Goal: Information Seeking & Learning: Learn about a topic

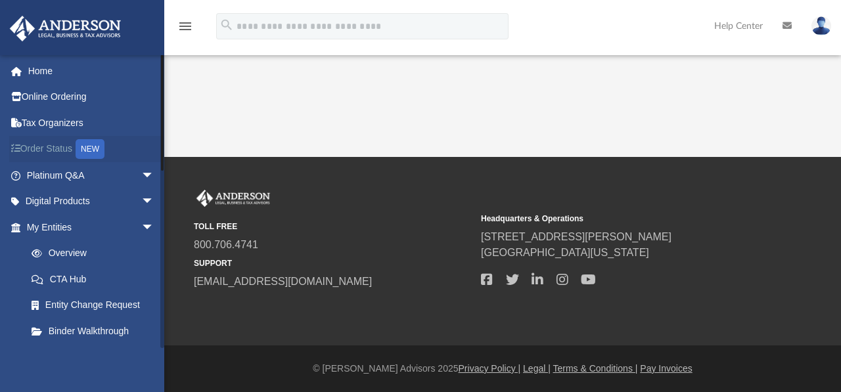
click at [88, 150] on div "NEW" at bounding box center [90, 149] width 29 height 20
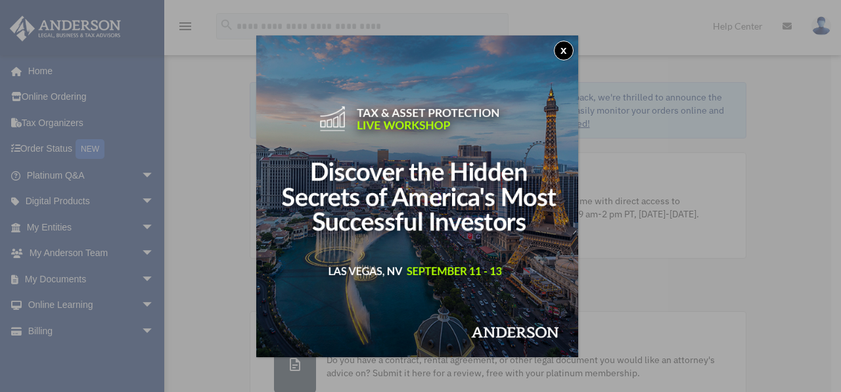
click at [568, 50] on button "x" at bounding box center [564, 51] width 20 height 20
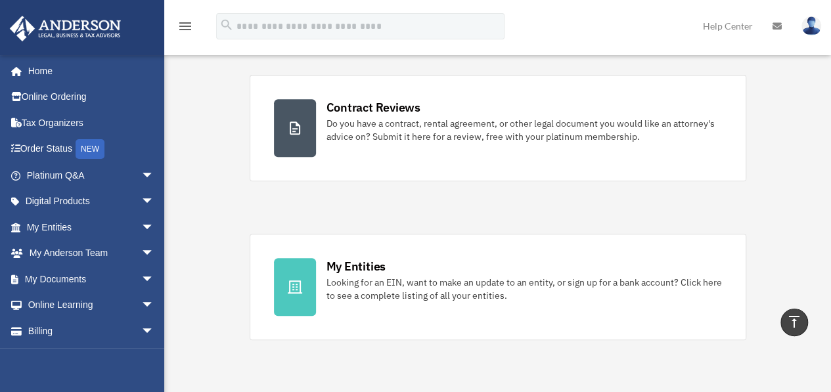
click at [594, 189] on div "Platinum Knowledge Room Further your learning and get your questions answered r…" at bounding box center [498, 207] width 497 height 583
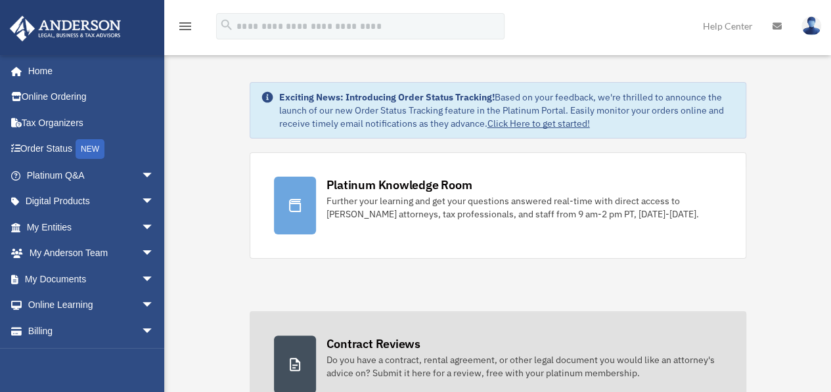
drag, startPoint x: 592, startPoint y: 258, endPoint x: 557, endPoint y: 315, distance: 66.4
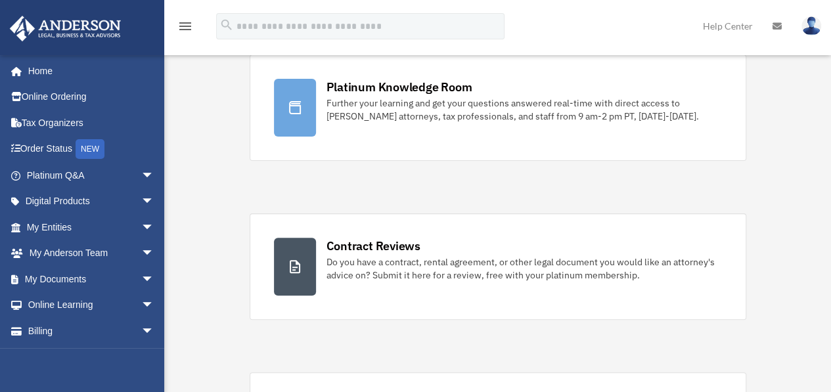
scroll to position [100, 0]
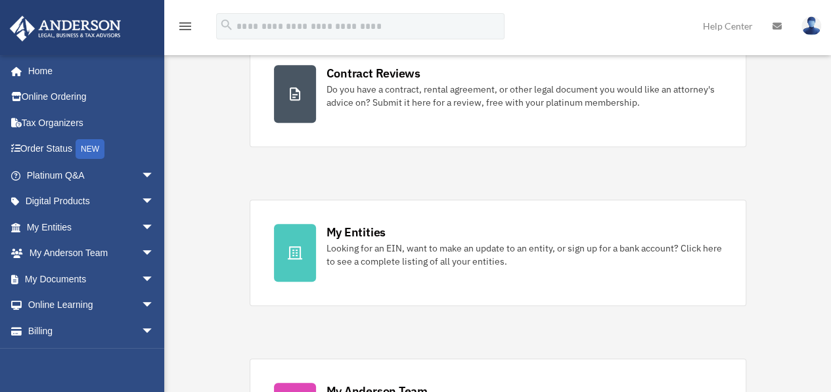
scroll to position [275, 0]
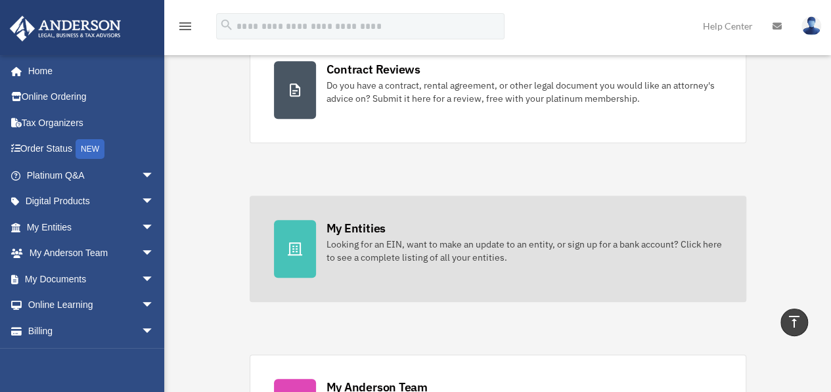
click at [294, 244] on icon at bounding box center [295, 249] width 16 height 16
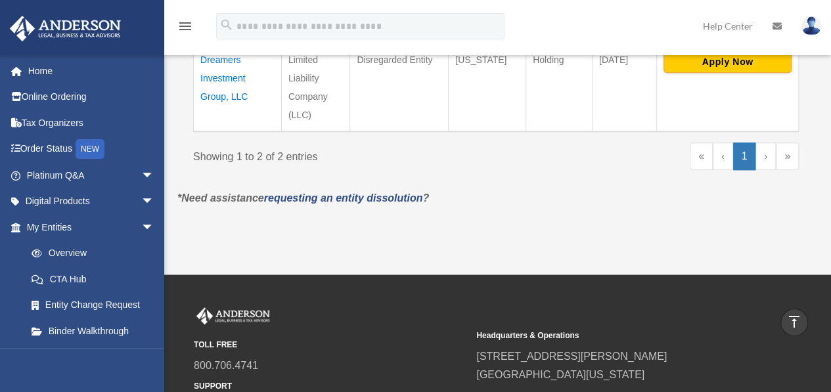
scroll to position [466, 0]
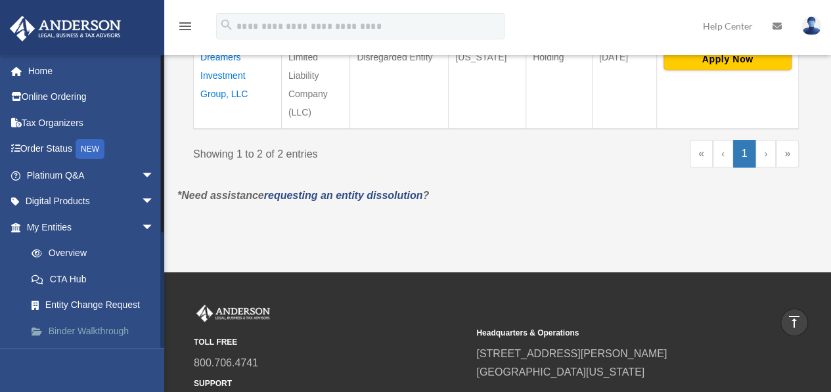
click at [84, 327] on link "Binder Walkthrough" at bounding box center [96, 331] width 156 height 26
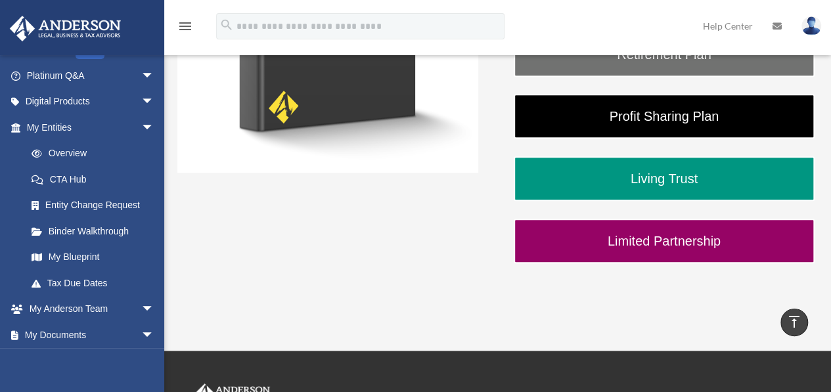
scroll to position [369, 0]
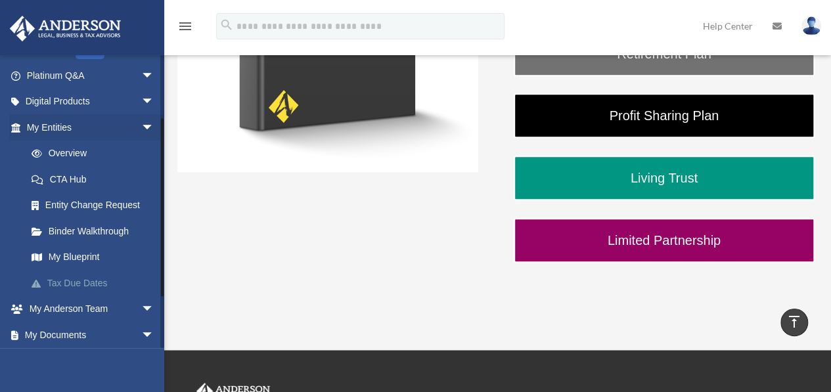
click at [88, 281] on link "Tax Due Dates" at bounding box center [96, 283] width 156 height 26
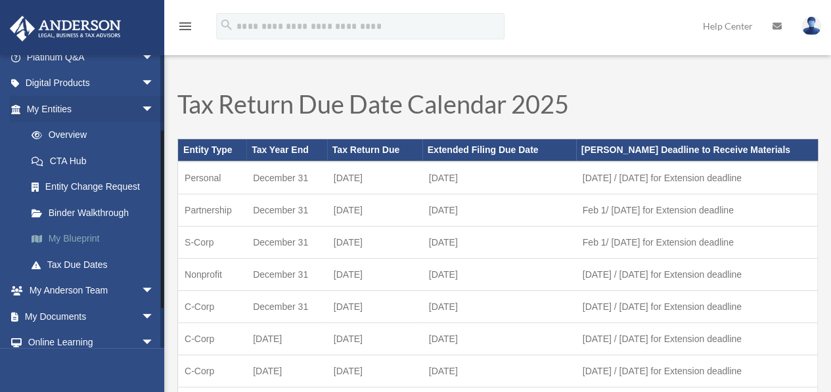
click at [59, 242] on link "My Blueprint" at bounding box center [96, 239] width 156 height 26
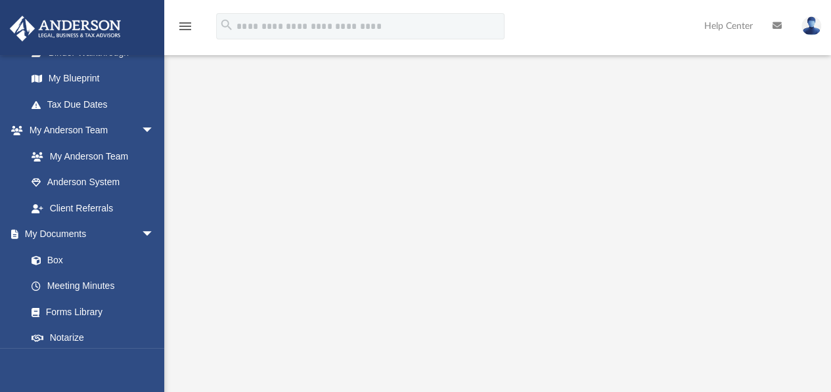
scroll to position [281, 0]
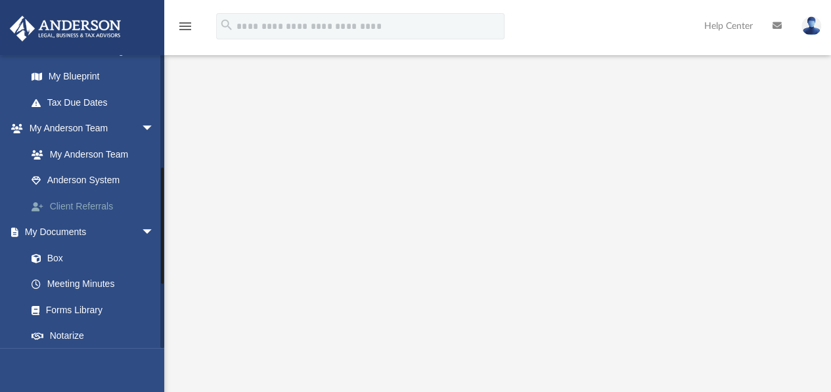
click at [90, 203] on link "Client Referrals" at bounding box center [96, 206] width 156 height 26
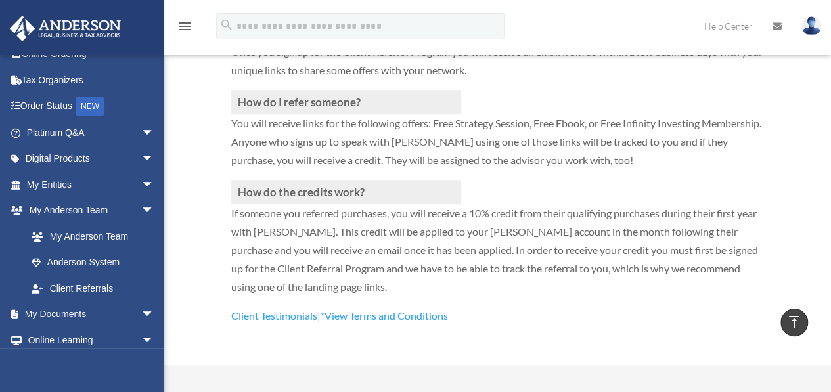
scroll to position [103, 0]
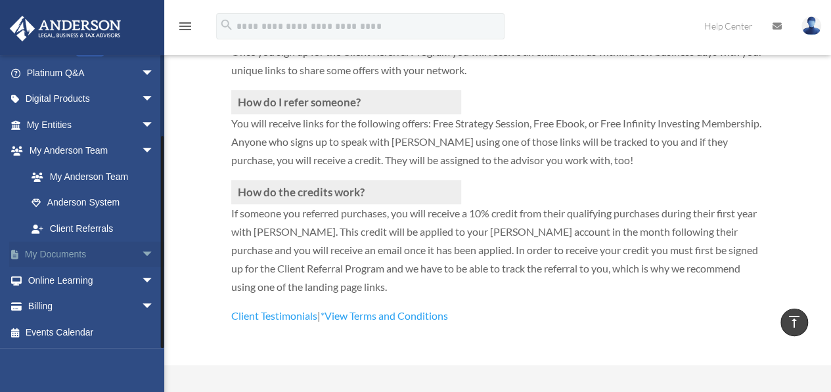
click at [141, 258] on span "arrow_drop_down" at bounding box center [154, 255] width 26 height 27
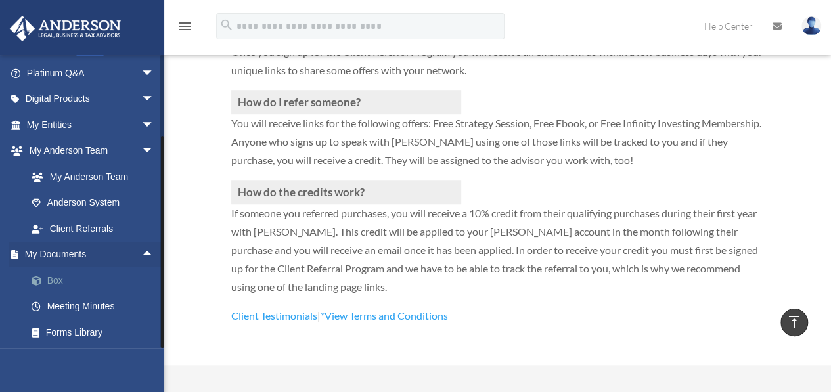
click at [51, 280] on link "Box" at bounding box center [96, 280] width 156 height 26
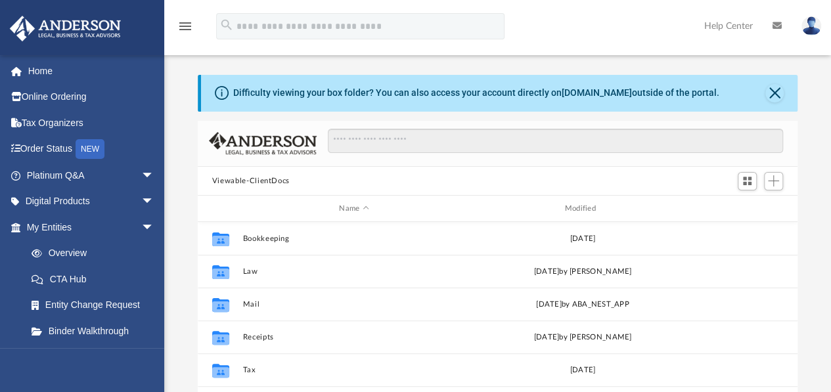
scroll to position [288, 590]
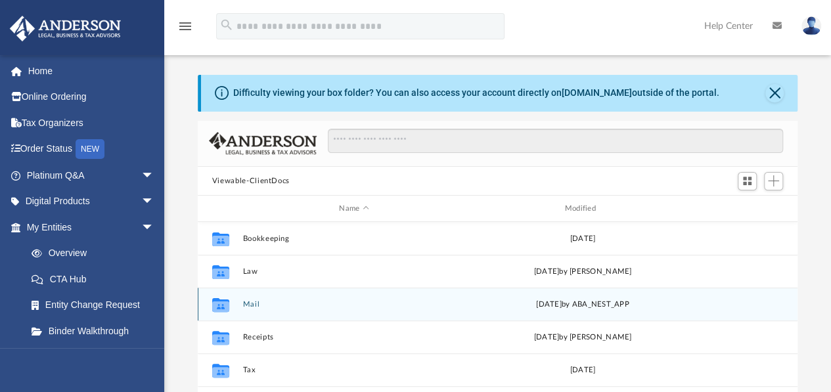
click at [237, 314] on div "Collaborated Folder" at bounding box center [220, 304] width 33 height 21
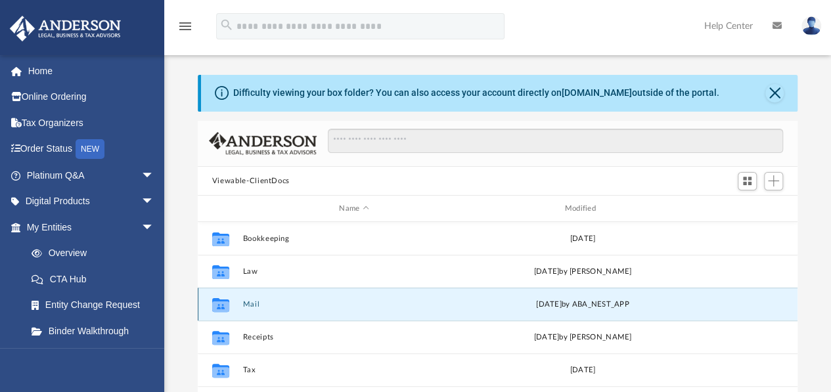
click at [622, 306] on div "[DATE] by ABA_NEST_APP" at bounding box center [582, 305] width 223 height 12
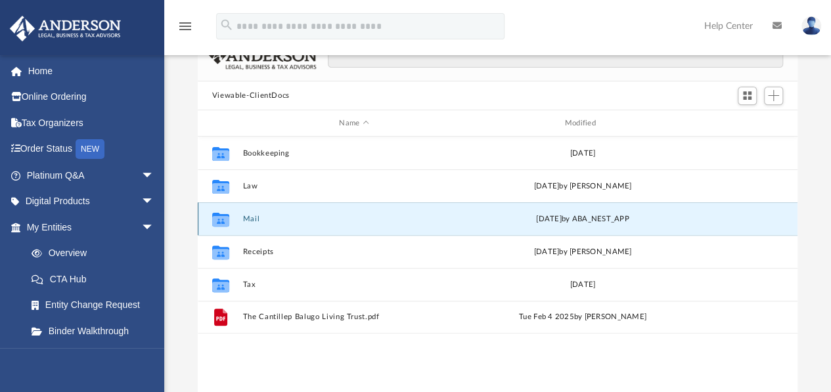
scroll to position [93, 0]
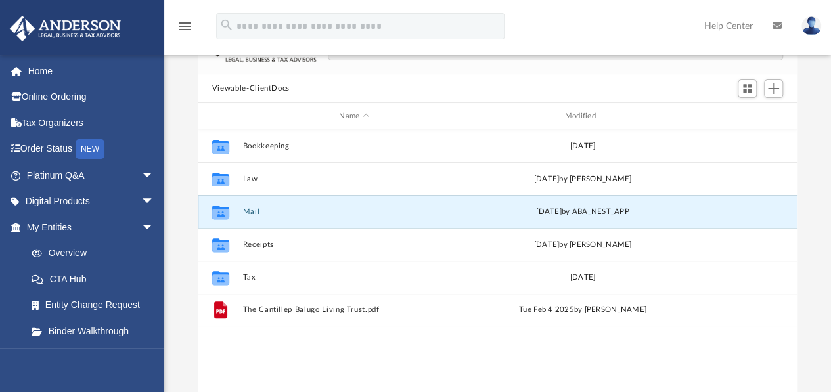
click at [234, 212] on div "Collaborated Folder" at bounding box center [220, 212] width 33 height 21
click at [623, 214] on div "Thu Jul 10 2025 by ABA_NEST_APP" at bounding box center [582, 212] width 223 height 12
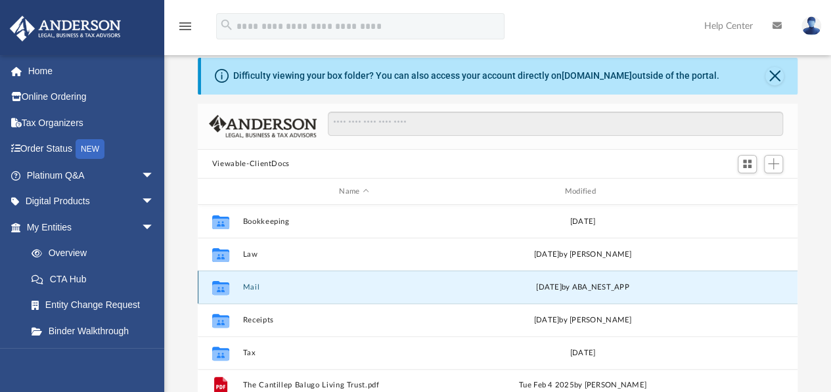
scroll to position [0, 0]
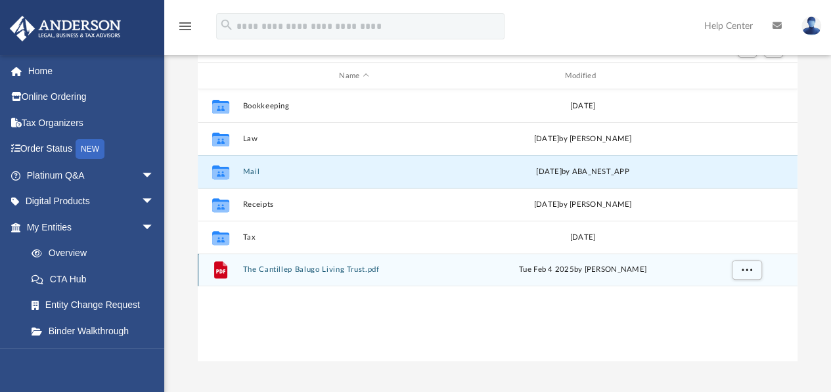
click at [771, 256] on div "File The Cantillep Balugo Living Trust.pdf Tue Feb 4 2025 by ALONA BALUGO" at bounding box center [498, 270] width 600 height 33
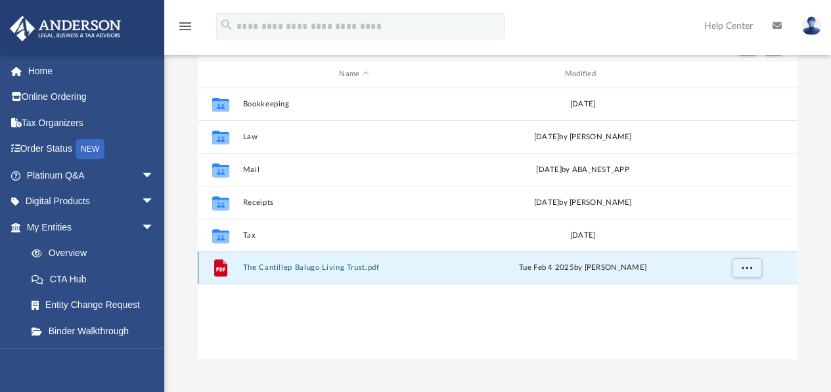
scroll to position [135, 0]
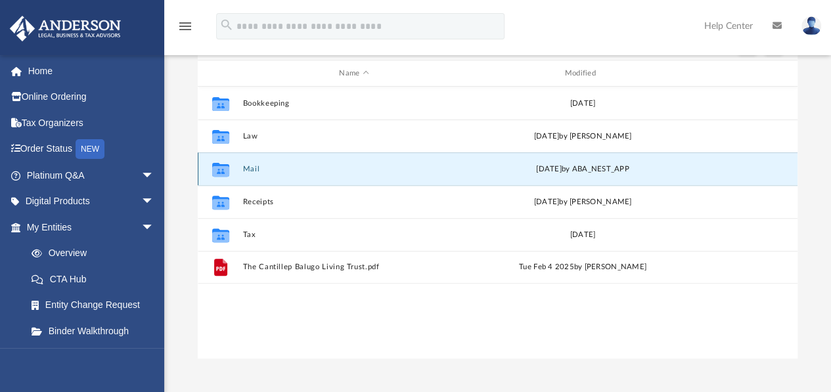
click at [244, 170] on button "Mail" at bounding box center [353, 169] width 223 height 9
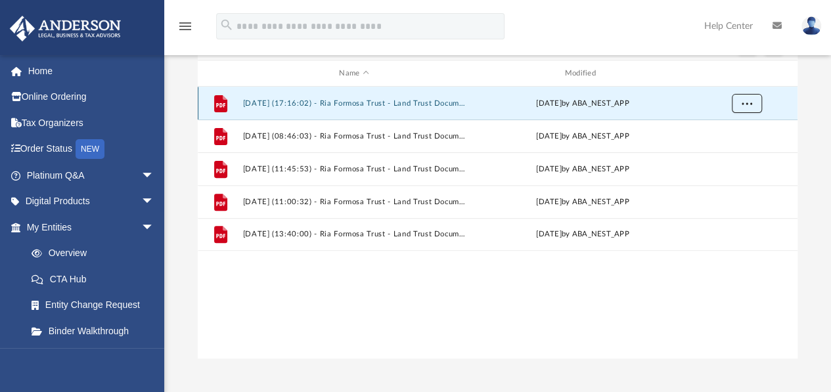
click at [741, 103] on span "More options" at bounding box center [746, 103] width 11 height 7
click at [736, 129] on li "Preview" at bounding box center [735, 130] width 38 height 14
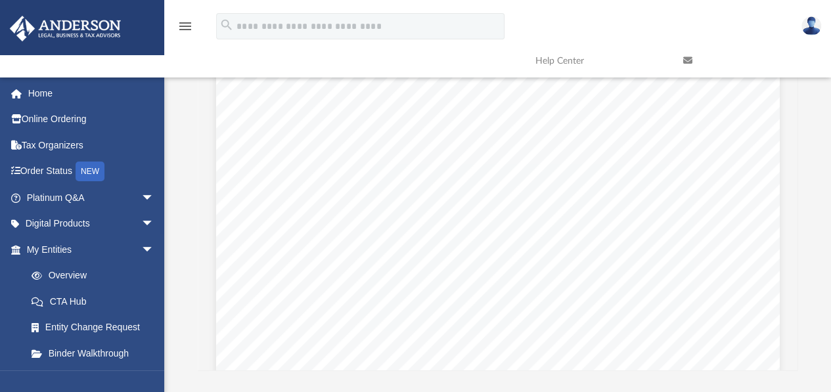
scroll to position [0, 0]
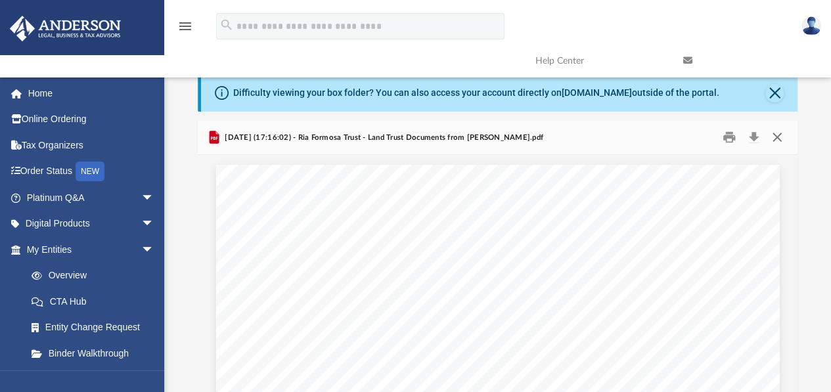
click at [778, 139] on button "Close" at bounding box center [777, 137] width 24 height 20
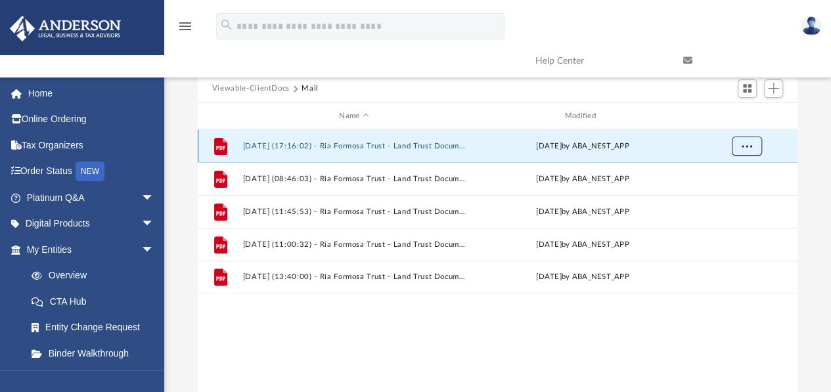
scroll to position [97, 0]
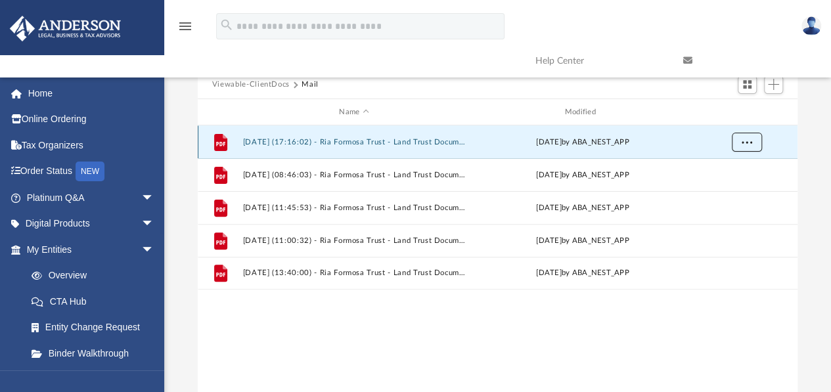
click at [741, 145] on button "More options" at bounding box center [746, 143] width 30 height 20
click at [737, 187] on li "Download" at bounding box center [735, 190] width 38 height 14
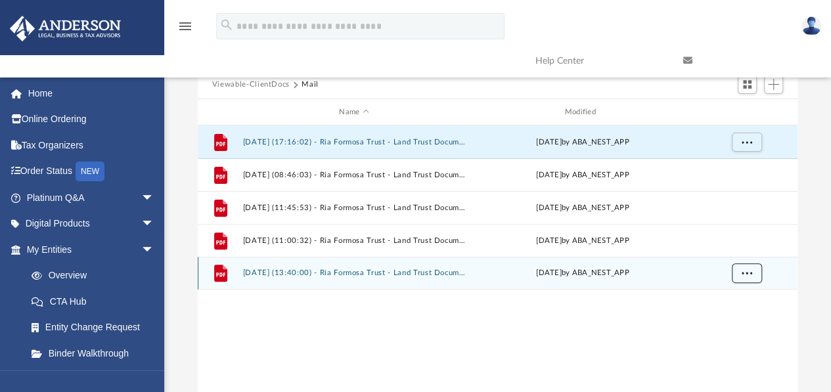
click at [748, 272] on span "More options" at bounding box center [746, 272] width 11 height 7
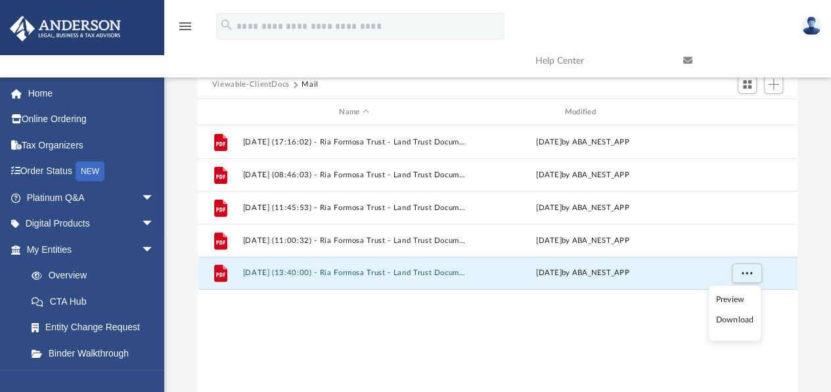
click at [735, 298] on li "Preview" at bounding box center [735, 300] width 38 height 14
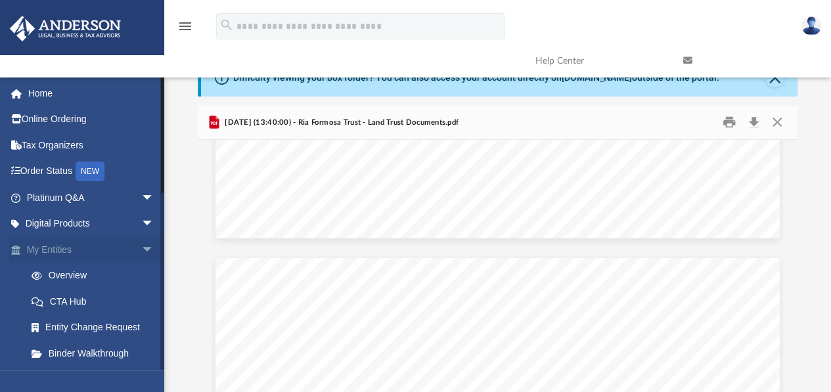
scroll to position [0, 0]
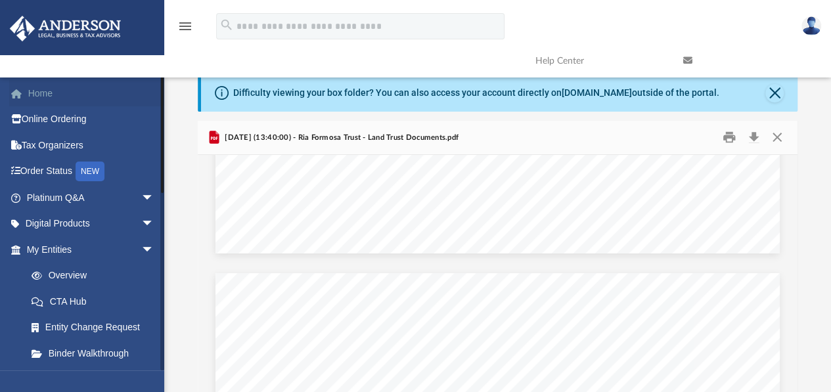
click at [43, 95] on link "Home" at bounding box center [91, 93] width 165 height 26
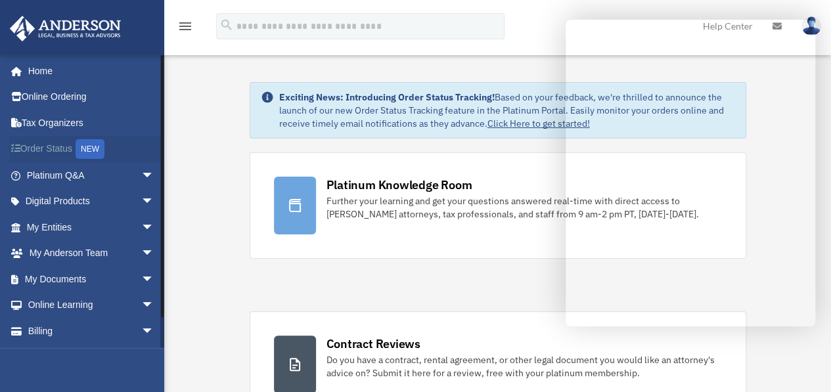
click at [102, 152] on div "NEW" at bounding box center [90, 149] width 29 height 20
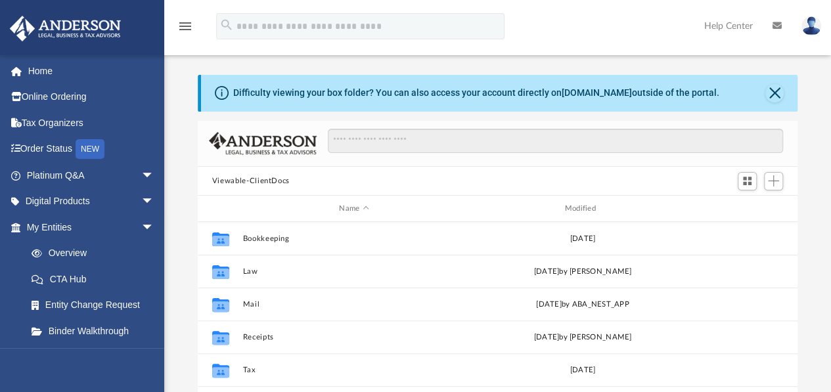
scroll to position [288, 590]
click at [813, 25] on img at bounding box center [812, 25] width 20 height 19
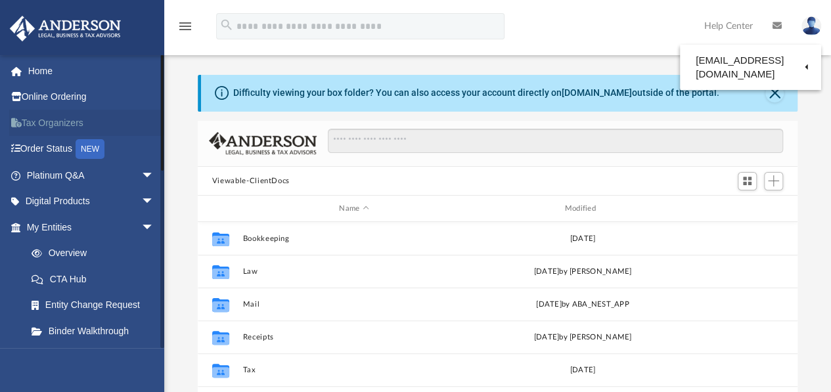
click at [61, 128] on link "Tax Organizers" at bounding box center [91, 123] width 165 height 26
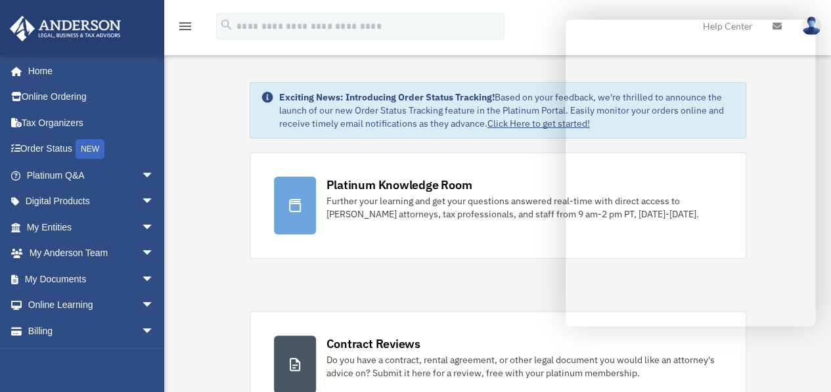
drag, startPoint x: 580, startPoint y: 80, endPoint x: 493, endPoint y: 65, distance: 87.9
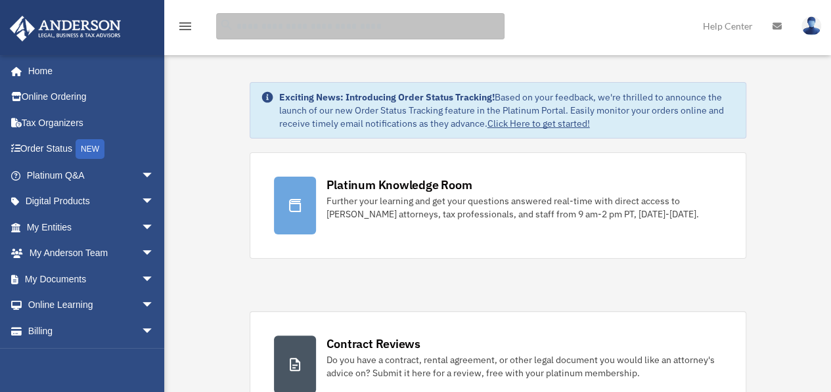
click at [399, 25] on input "search" at bounding box center [360, 26] width 288 height 26
type input "**********"
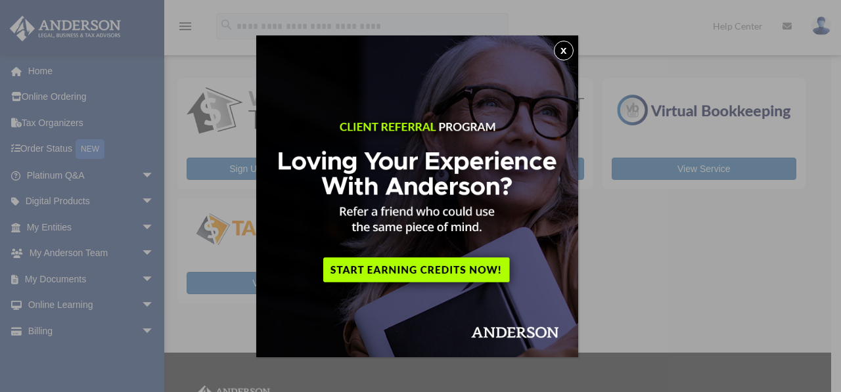
click at [568, 56] on button "x" at bounding box center [564, 51] width 20 height 20
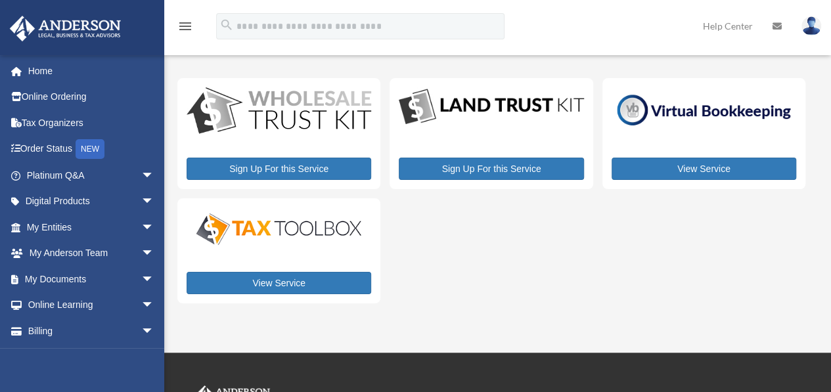
click at [734, 28] on link "Help Center" at bounding box center [728, 26] width 70 height 52
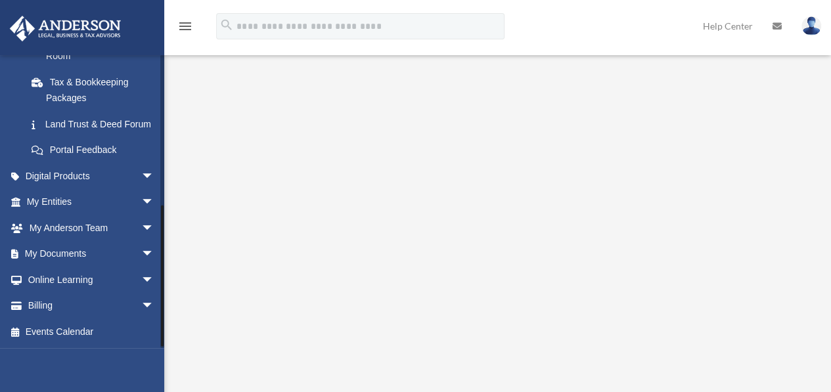
scroll to position [306, 0]
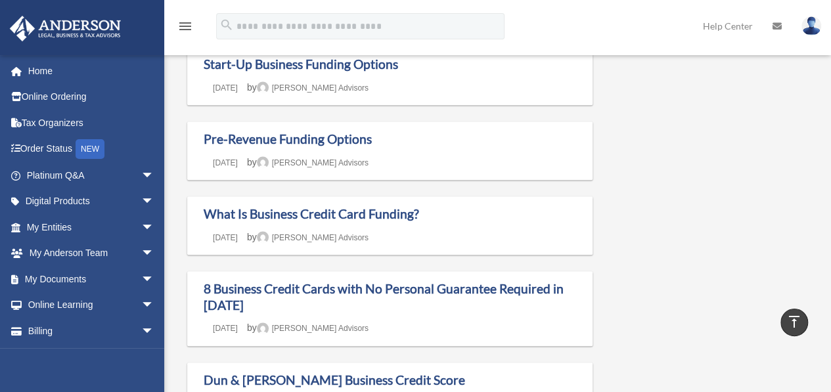
scroll to position [557, 0]
